Goal: Transaction & Acquisition: Book appointment/travel/reservation

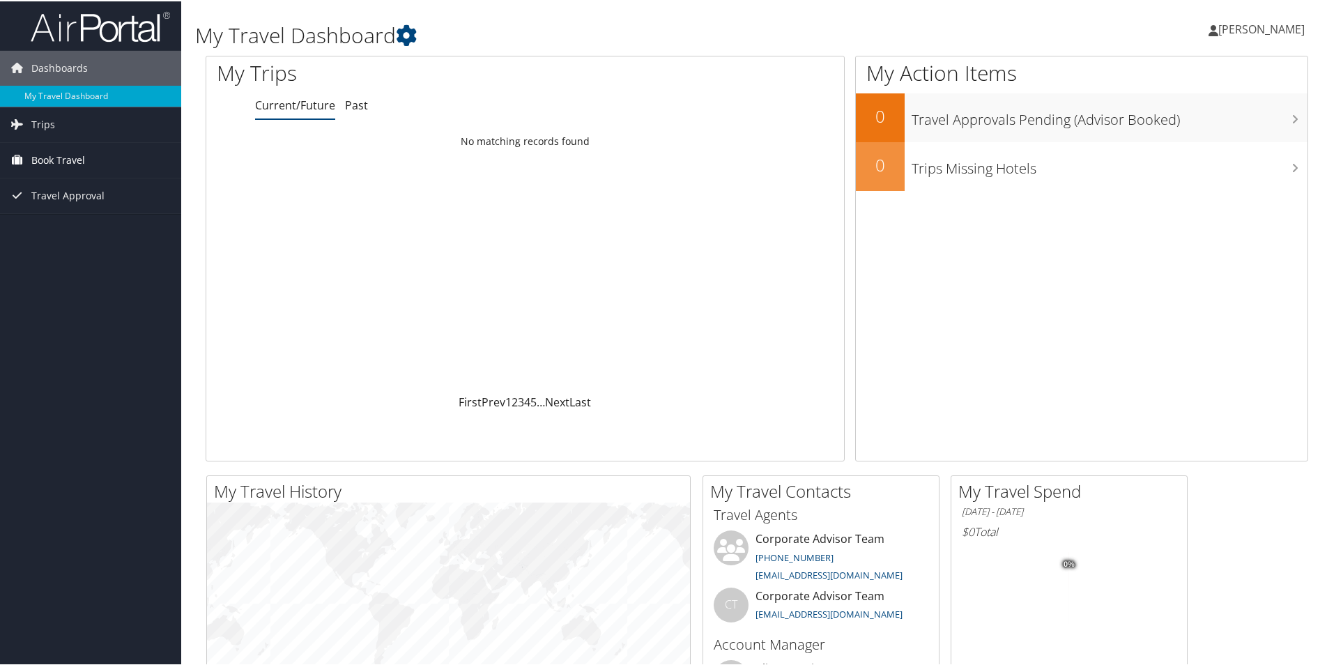
click at [66, 160] on span "Book Travel" at bounding box center [58, 158] width 54 height 35
click at [79, 229] on link "Book/Manage Online Trips" at bounding box center [90, 228] width 181 height 21
